Goal: Find specific page/section: Find specific page/section

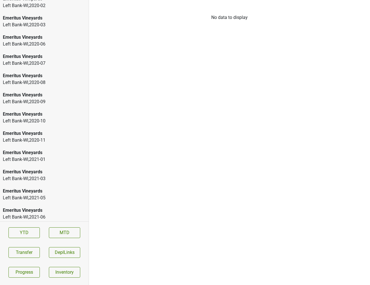
scroll to position [797, 0]
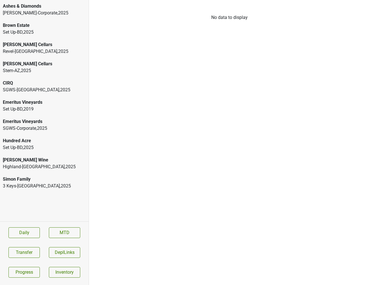
click at [31, 175] on div "Simon Family 3 Keys-NC , 2025" at bounding box center [44, 182] width 89 height 19
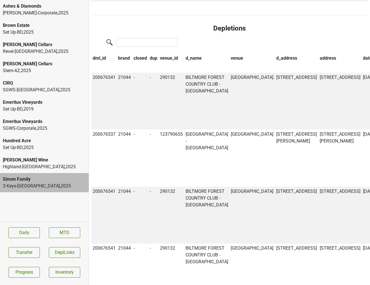
scroll to position [398, 0]
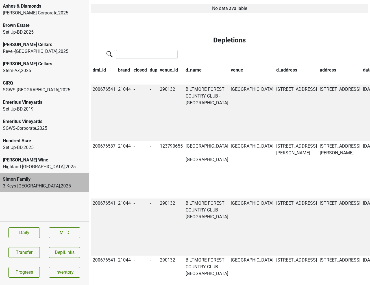
click at [362, 66] on th "date" at bounding box center [370, 71] width 16 height 10
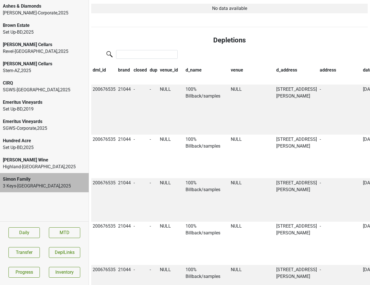
click at [362, 66] on th "date" at bounding box center [370, 71] width 16 height 10
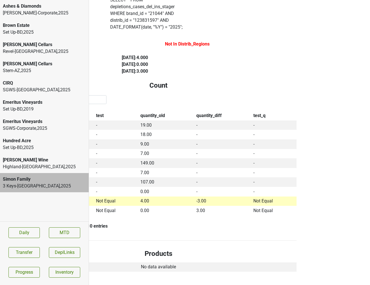
scroll to position [39, 71]
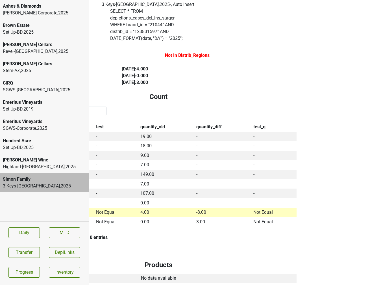
click at [186, 20] on label "SELECT * FROM depletions_cases_del_ins_stager WHERE brand_id = " 21044 " AND di…" at bounding box center [148, 25] width 76 height 34
